Goal: Check status: Check status

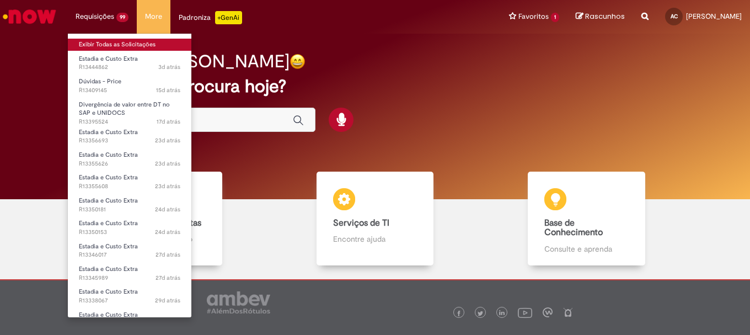
click at [89, 39] on link "Exibir Todas as Solicitações" at bounding box center [129, 45] width 123 height 12
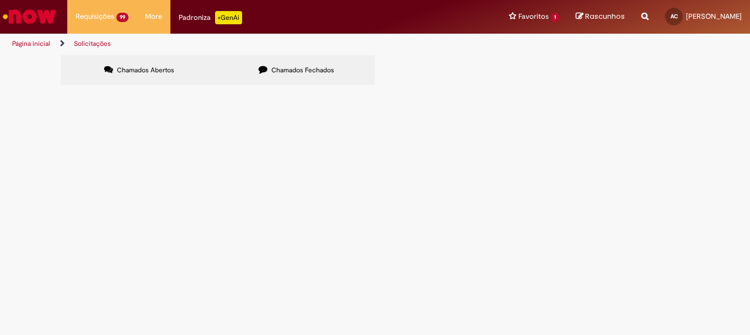
scroll to position [298, 0]
click at [0, 0] on span "Em Tratamento" at bounding box center [0, 0] width 0 height 0
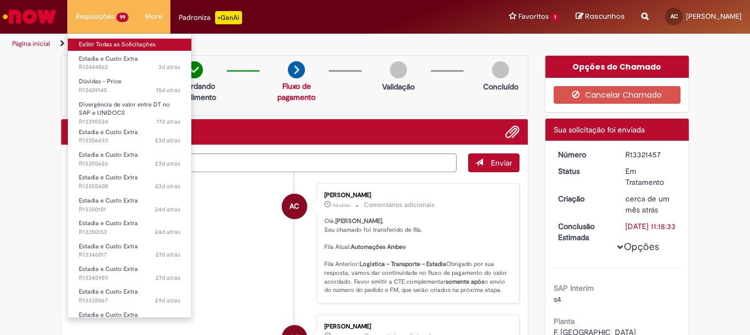
click at [104, 46] on link "Exibir Todas as Solicitações" at bounding box center [129, 45] width 123 height 12
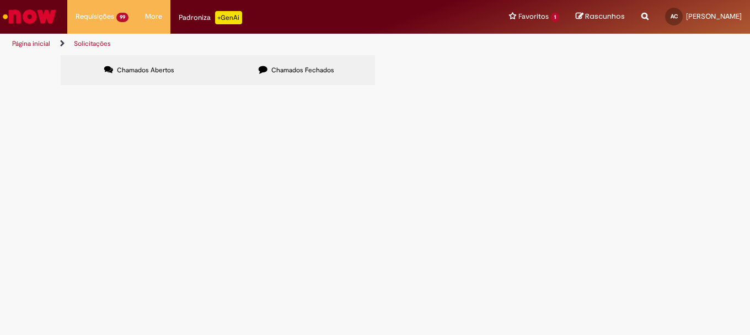
scroll to position [298, 0]
click at [0, 0] on link "2" at bounding box center [0, 0] width 0 height 0
click at [0, 0] on span "Informações Adicionais Solicitadas" at bounding box center [0, 0] width 0 height 0
